Goal: Find specific page/section: Find specific page/section

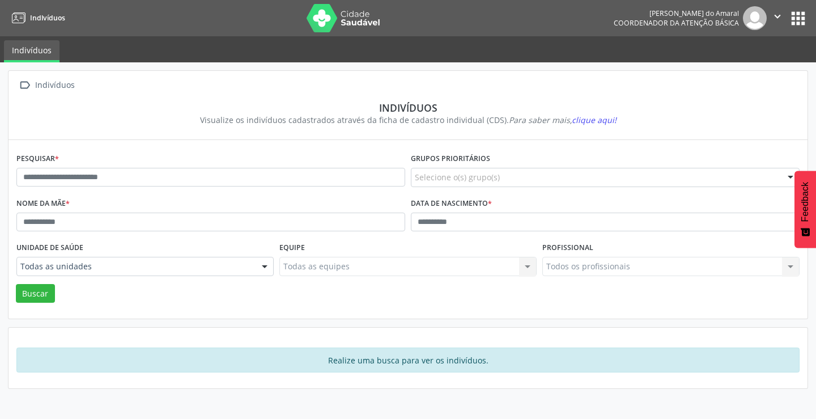
click at [798, 20] on button "apps" at bounding box center [798, 19] width 20 height 20
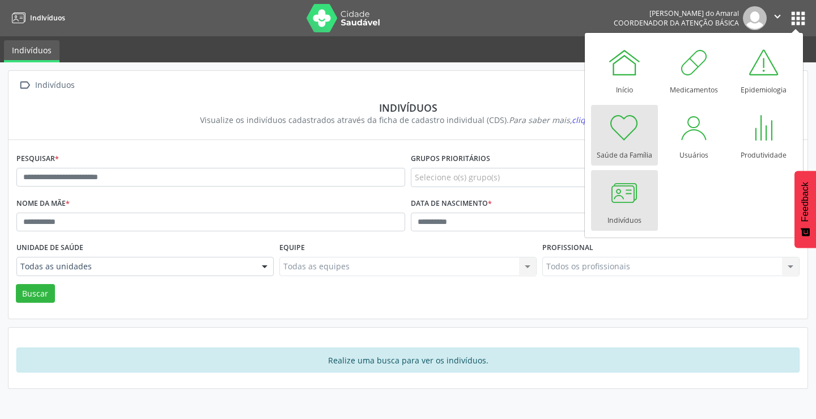
click at [619, 131] on div at bounding box center [624, 128] width 34 height 34
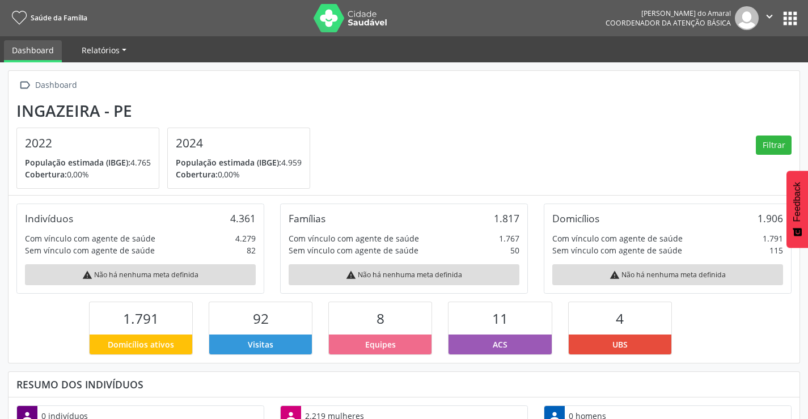
click at [116, 49] on span "Relatórios" at bounding box center [101, 50] width 38 height 11
click at [118, 48] on span "Relatórios" at bounding box center [101, 50] width 38 height 11
click at [113, 60] on link "Relatórios" at bounding box center [104, 50] width 61 height 20
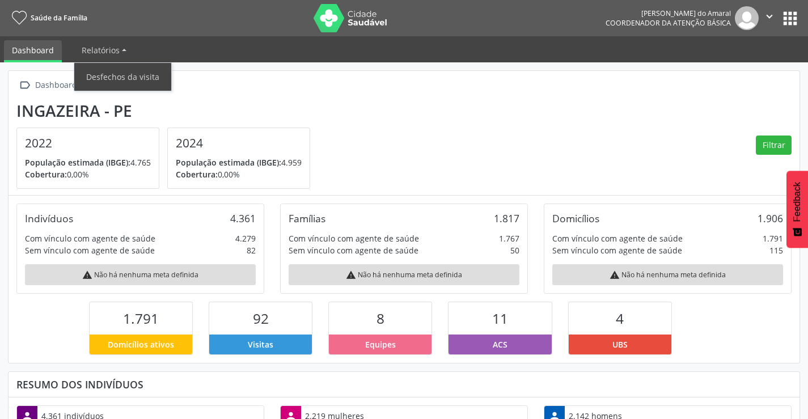
click at [494, 146] on section "Ingazeira - PE 2022 População estimada (IBGE): 4.765 Cobertura: 0,00% 2024 Popu…" at bounding box center [403, 145] width 775 height 88
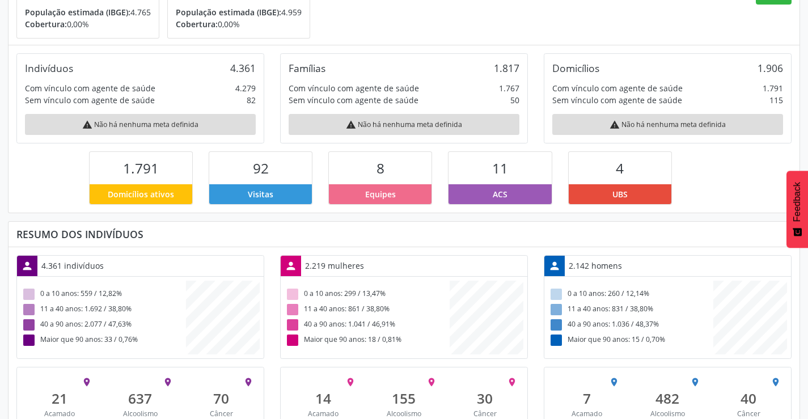
scroll to position [191, 0]
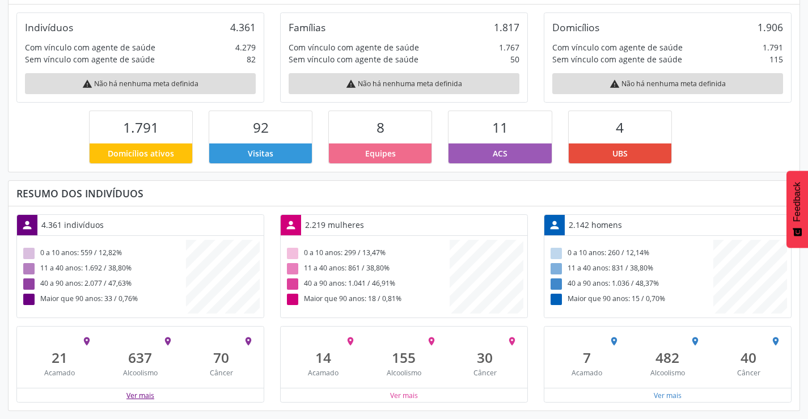
click at [129, 393] on button "Ver mais" at bounding box center [140, 395] width 29 height 11
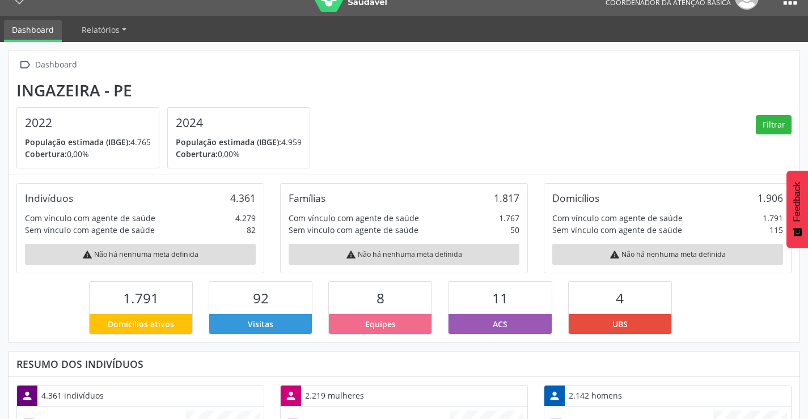
scroll to position [0, 0]
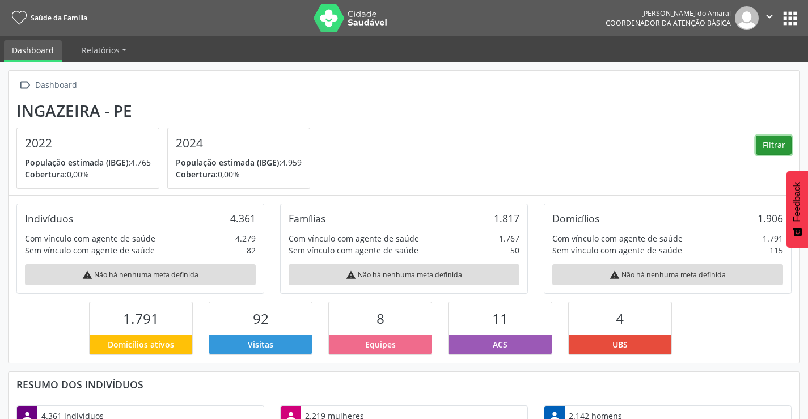
click at [768, 141] on button "Filtrar" at bounding box center [773, 144] width 36 height 19
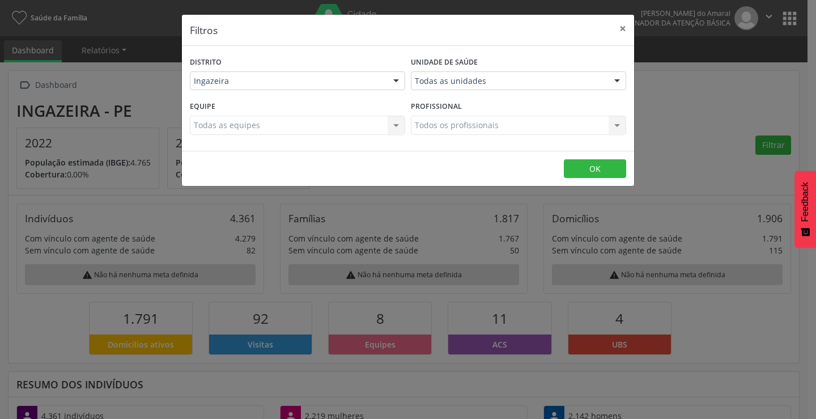
click at [396, 121] on div "Todas as equipes Todas as equipes Nenhum resultado encontrado para: " " Não há …" at bounding box center [297, 125] width 215 height 19
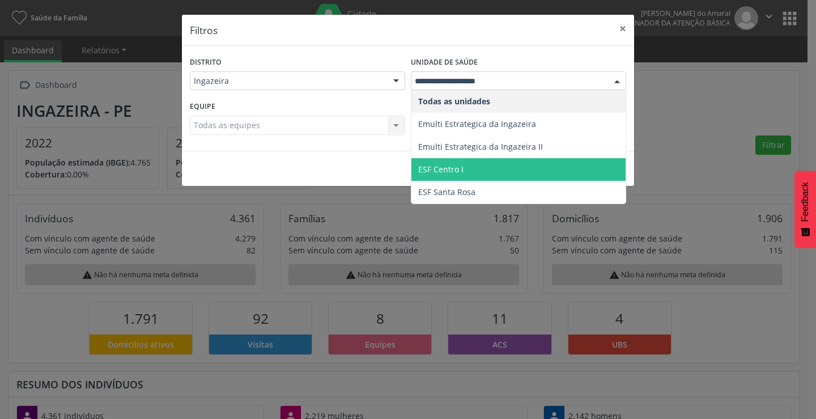
click at [472, 166] on span "ESF Centro I" at bounding box center [518, 169] width 214 height 23
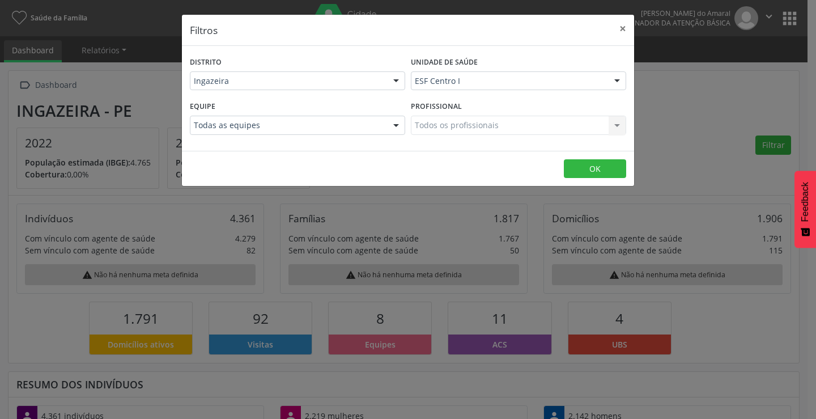
click at [563, 172] on footer "OK" at bounding box center [408, 169] width 452 height 36
click at [574, 171] on button "OK" at bounding box center [595, 168] width 62 height 19
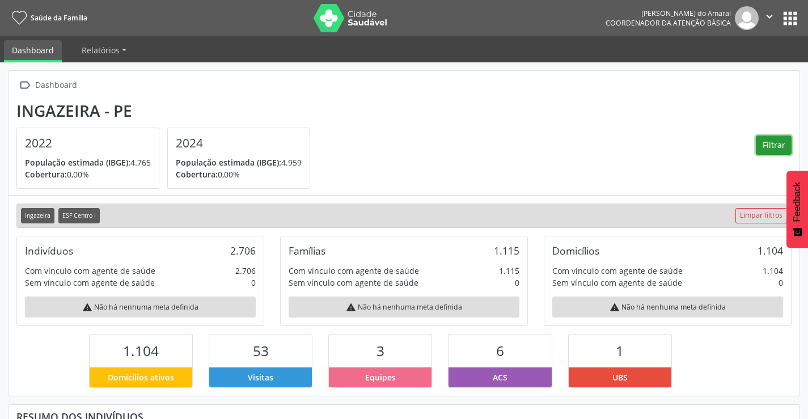
scroll to position [566495, 566420]
click at [772, 23] on button "" at bounding box center [769, 18] width 22 height 24
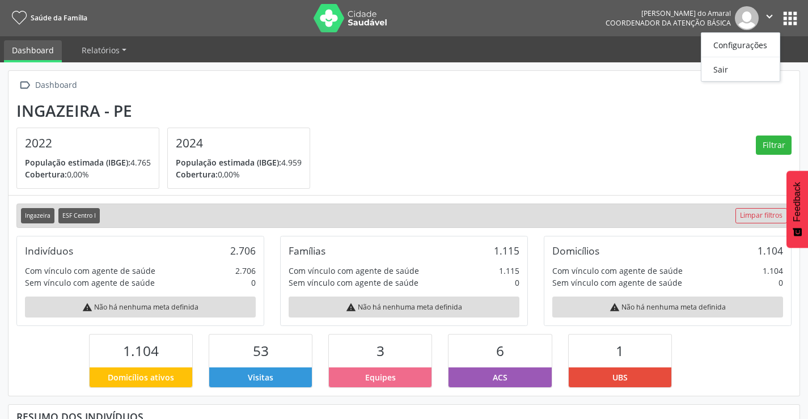
click at [797, 21] on button "apps" at bounding box center [790, 19] width 20 height 20
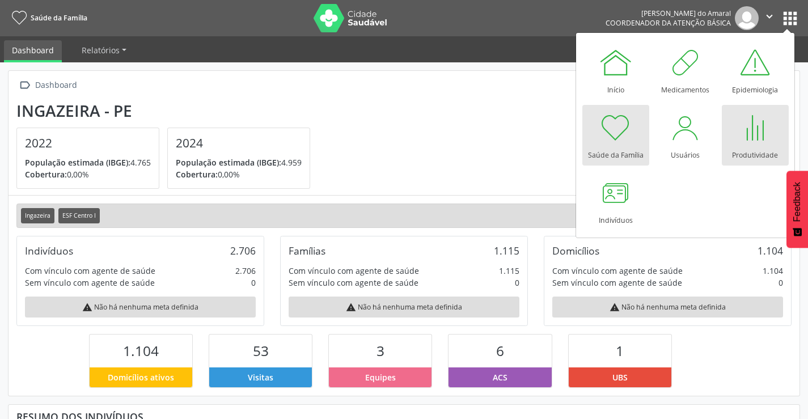
click at [763, 111] on div at bounding box center [755, 128] width 34 height 34
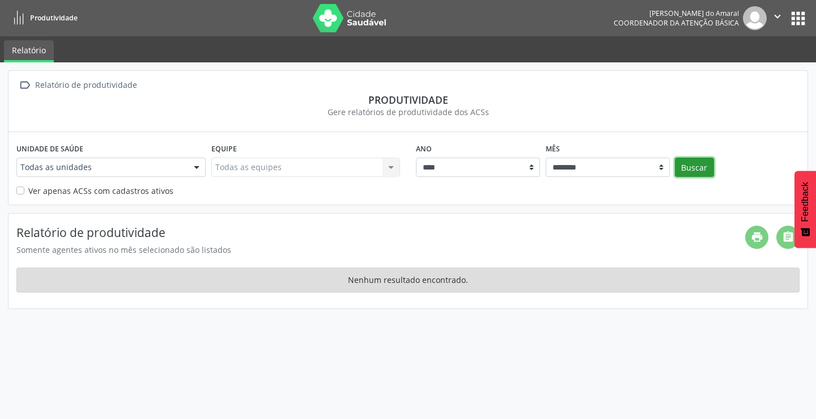
click at [688, 168] on button "Buscar" at bounding box center [694, 167] width 39 height 19
click at [202, 169] on div at bounding box center [196, 167] width 17 height 19
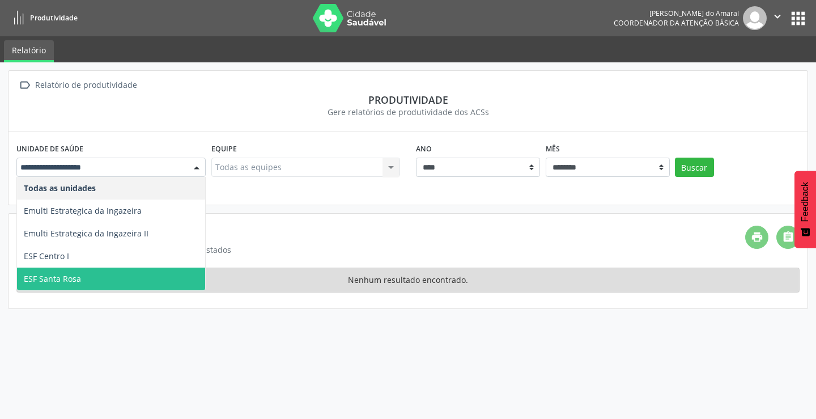
click at [110, 282] on span "ESF Santa Rosa" at bounding box center [111, 278] width 188 height 23
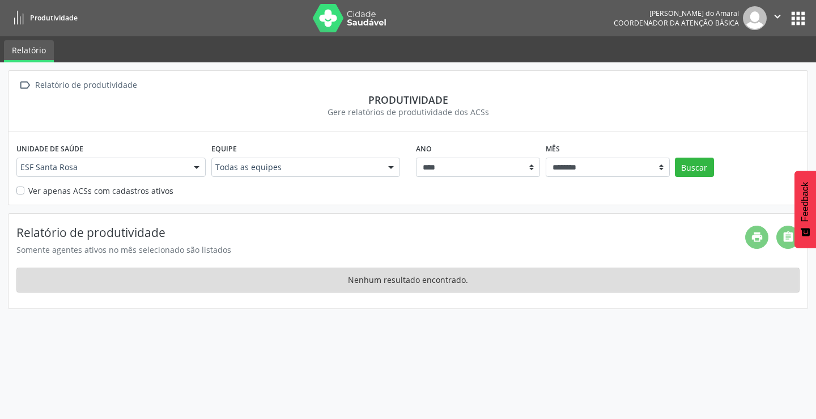
click at [387, 170] on div at bounding box center [391, 167] width 17 height 19
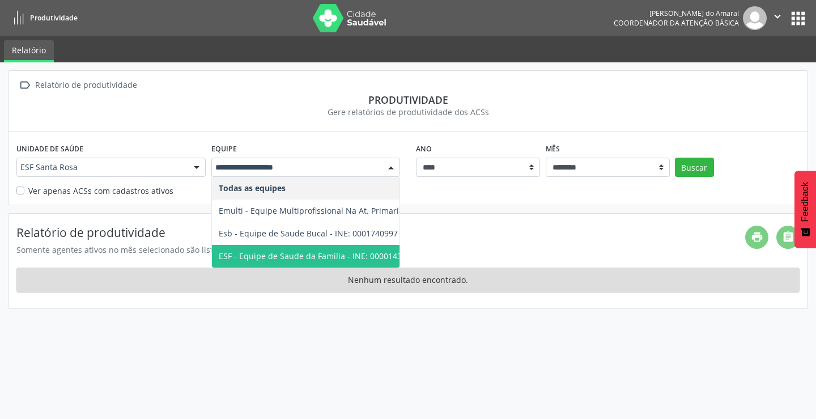
click at [321, 253] on span "ESF - Equipe de Saude da Familia - INE: 0000143898" at bounding box center [317, 255] width 197 height 11
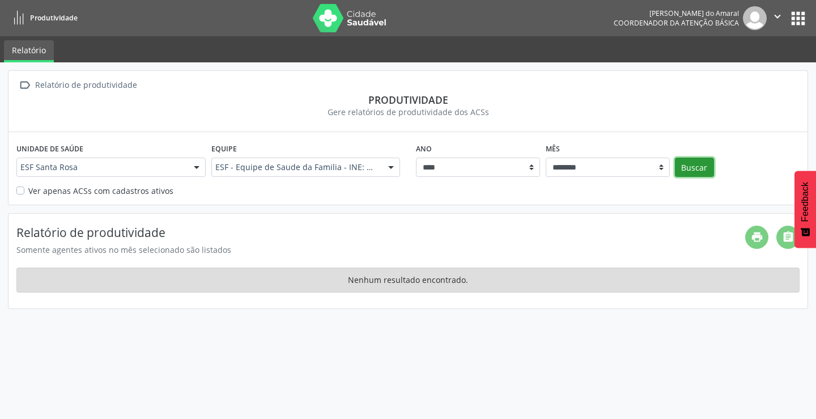
click at [702, 171] on button "Buscar" at bounding box center [694, 167] width 39 height 19
